Goal: Task Accomplishment & Management: Manage account settings

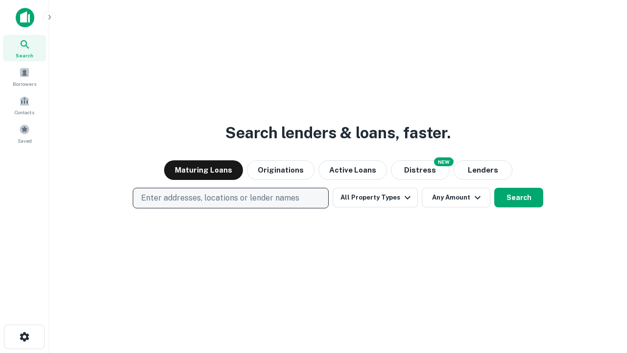
click at [230, 198] on p "Enter addresses, locations or lender names" at bounding box center [220, 198] width 158 height 12
type input "**********"
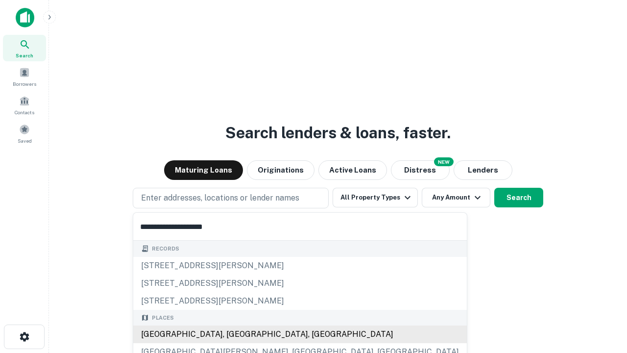
click at [234, 334] on div "[GEOGRAPHIC_DATA], [GEOGRAPHIC_DATA], [GEOGRAPHIC_DATA]" at bounding box center [299, 334] width 333 height 18
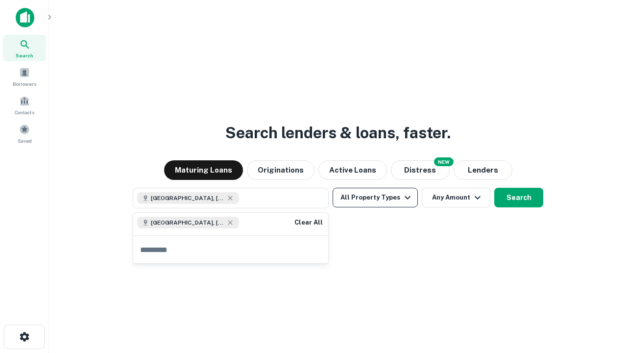
click at [375, 197] on button "All Property Types" at bounding box center [374, 198] width 85 height 20
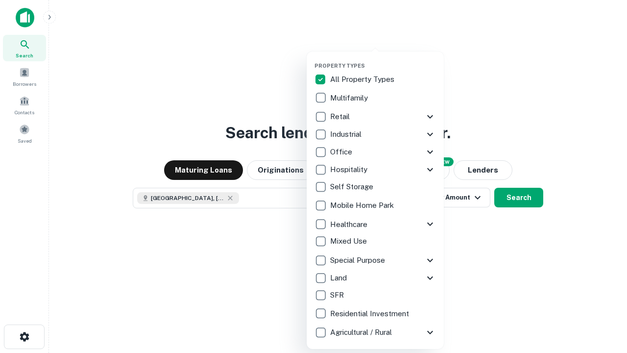
click at [383, 59] on button "button" at bounding box center [382, 59] width 137 height 0
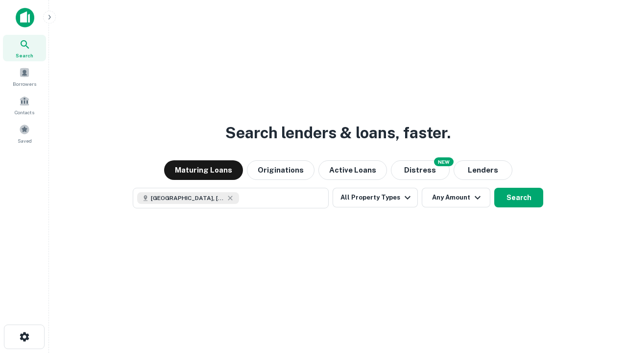
scroll to position [16, 0]
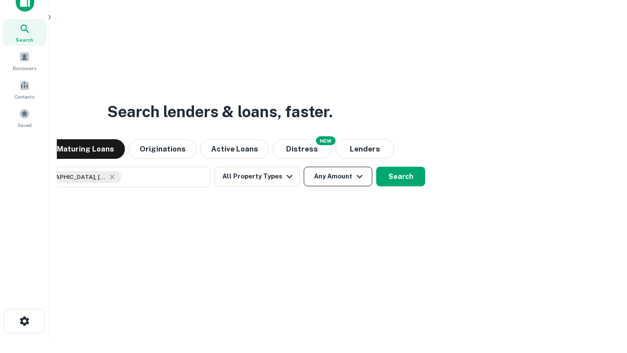
click at [304, 166] on button "Any Amount" at bounding box center [338, 176] width 69 height 20
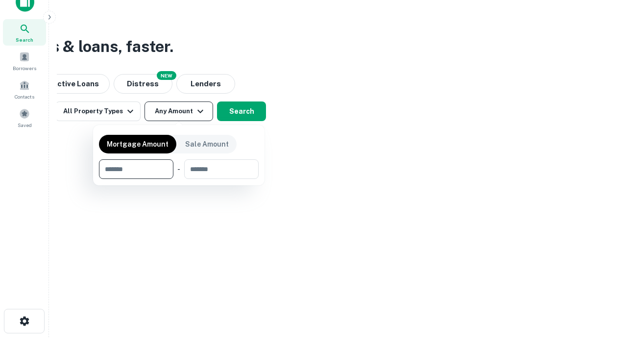
type input "*******"
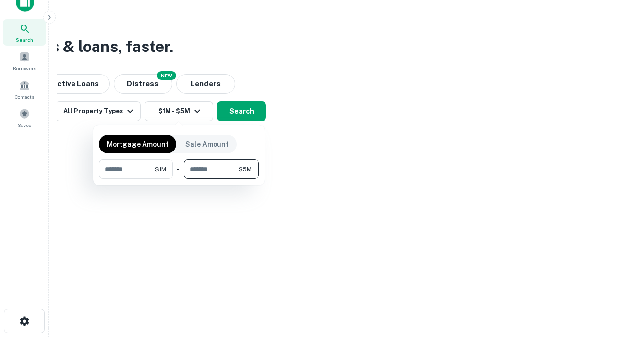
type input "*******"
click at [179, 179] on button "button" at bounding box center [179, 179] width 160 height 0
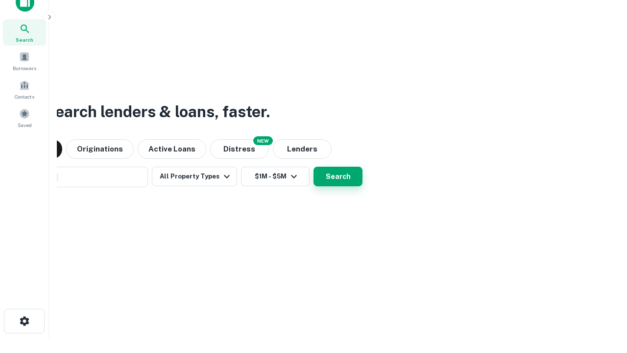
click at [313, 166] on button "Search" at bounding box center [337, 176] width 49 height 20
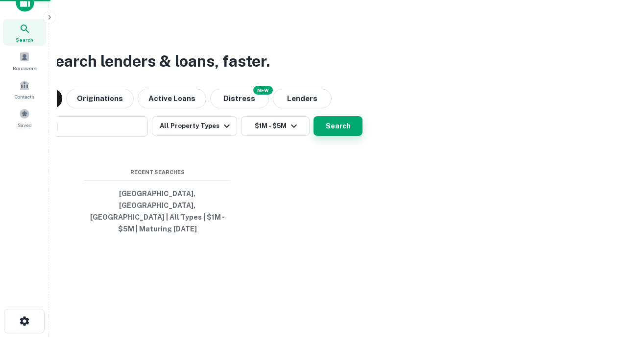
scroll to position [32, 277]
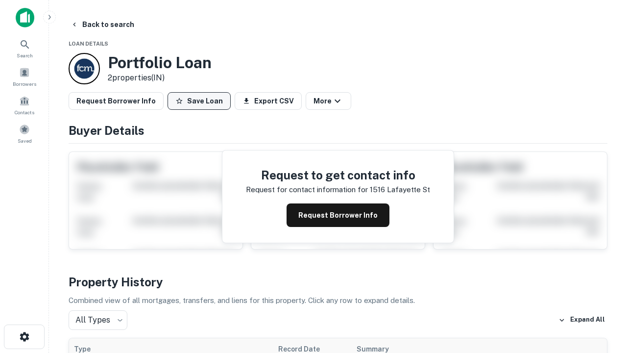
click at [199, 101] on button "Save Loan" at bounding box center [198, 101] width 63 height 18
click at [201, 101] on button "Loan Saved" at bounding box center [201, 101] width 68 height 18
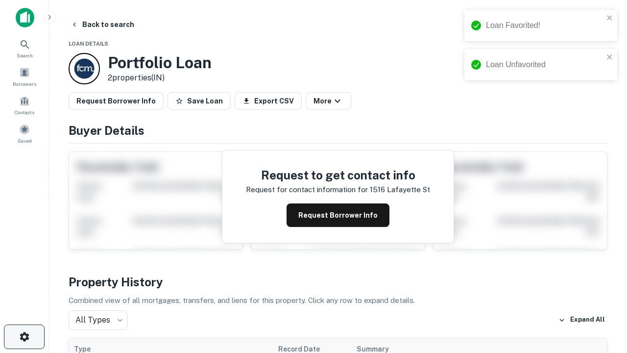
click at [24, 336] on icon "button" at bounding box center [25, 336] width 12 height 12
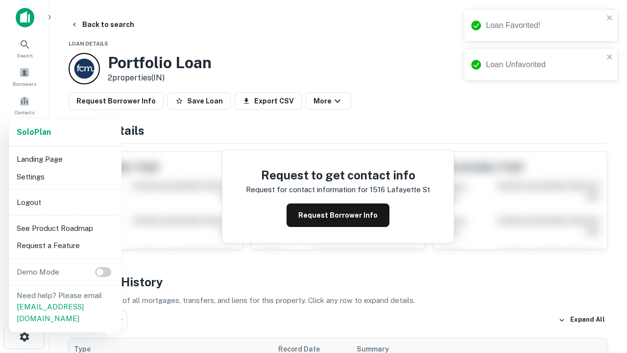
click at [65, 202] on li "Logout" at bounding box center [65, 202] width 105 height 18
